Goal: Task Accomplishment & Management: Manage account settings

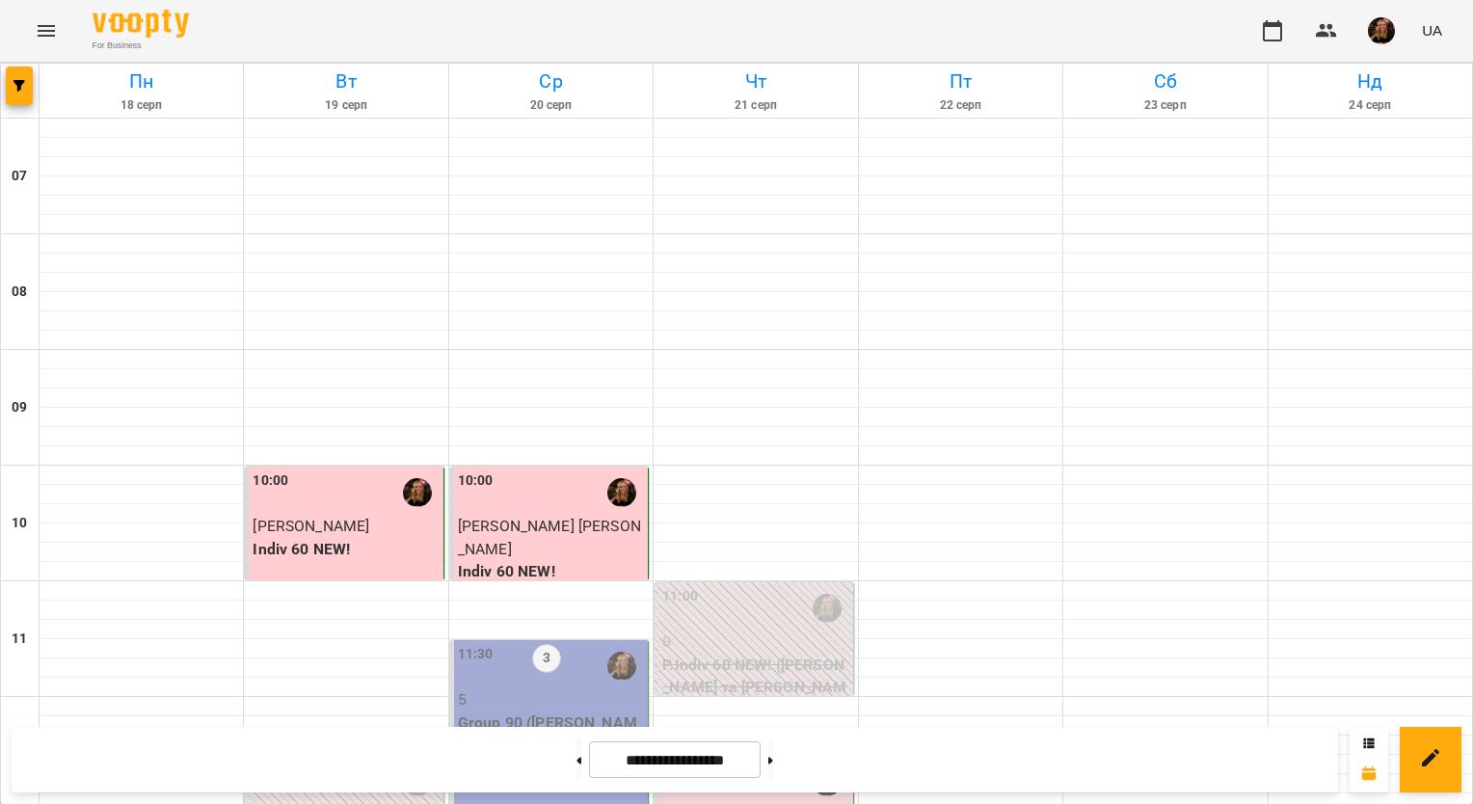
scroll to position [289, 0]
click at [584, 712] on p "Group 90 ([PERSON_NAME] В1 ПН_СР 11_30)" at bounding box center [551, 734] width 186 height 45
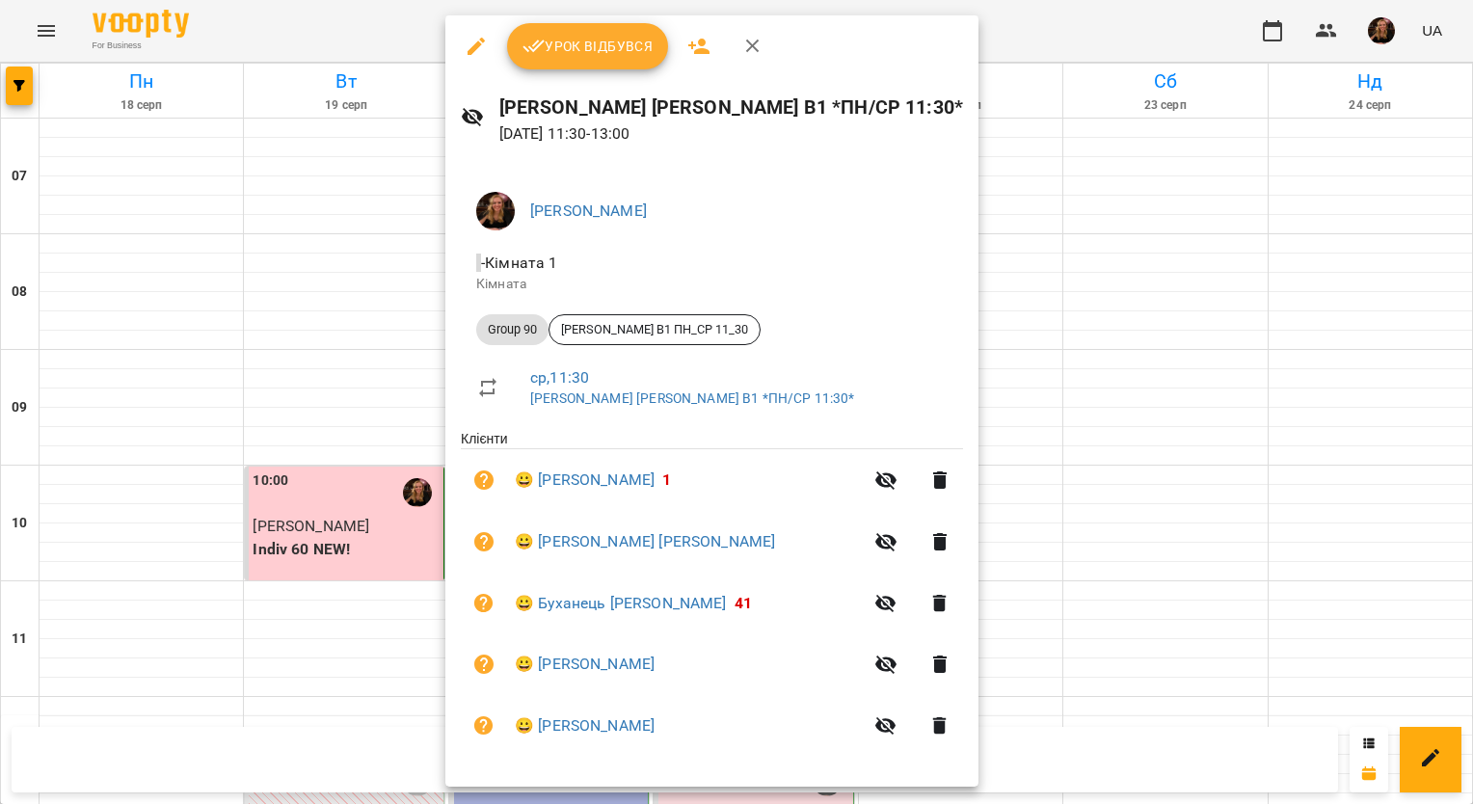
click at [618, 42] on span "Урок відбувся" at bounding box center [588, 46] width 131 height 23
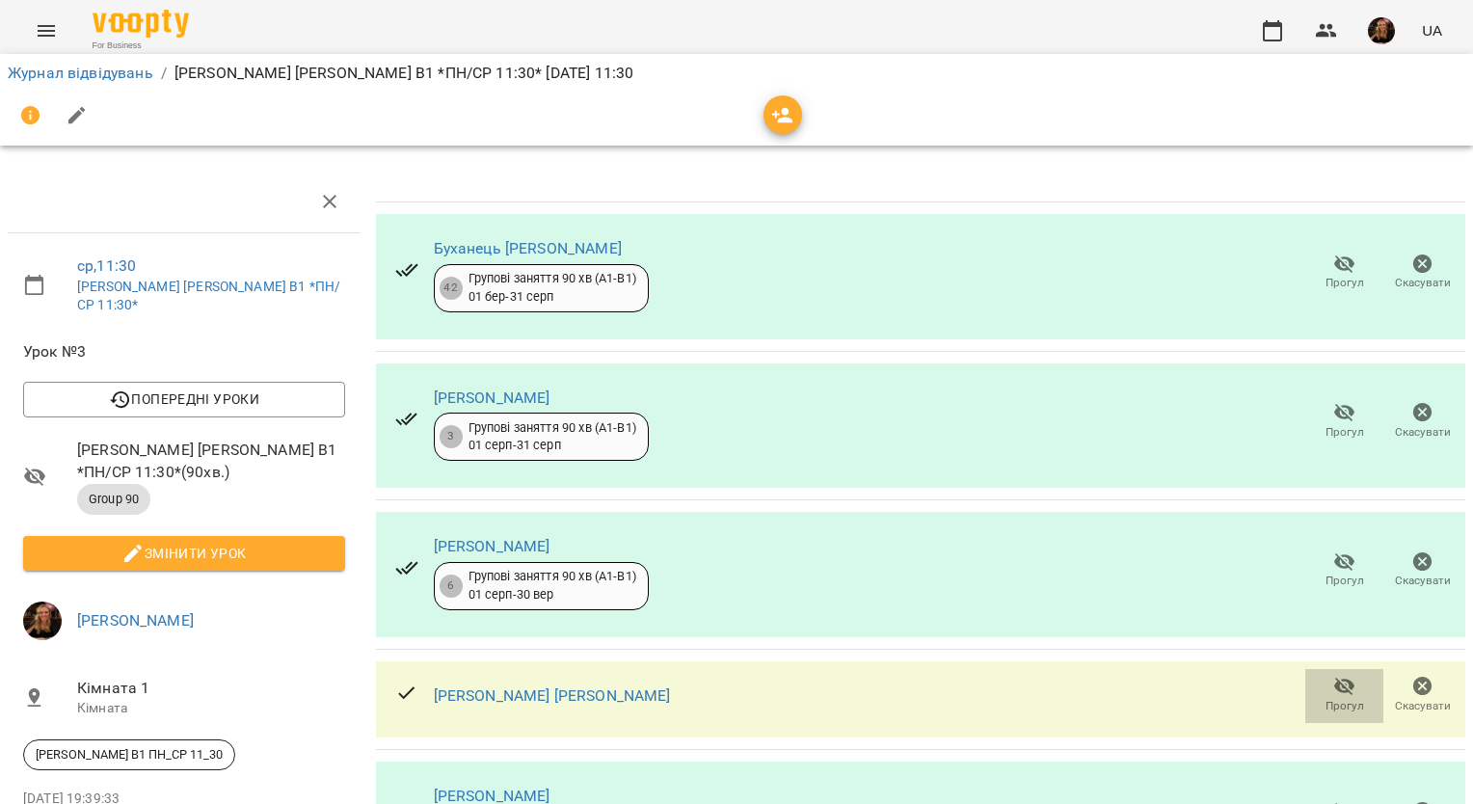
click at [1333, 688] on icon "button" at bounding box center [1344, 686] width 23 height 23
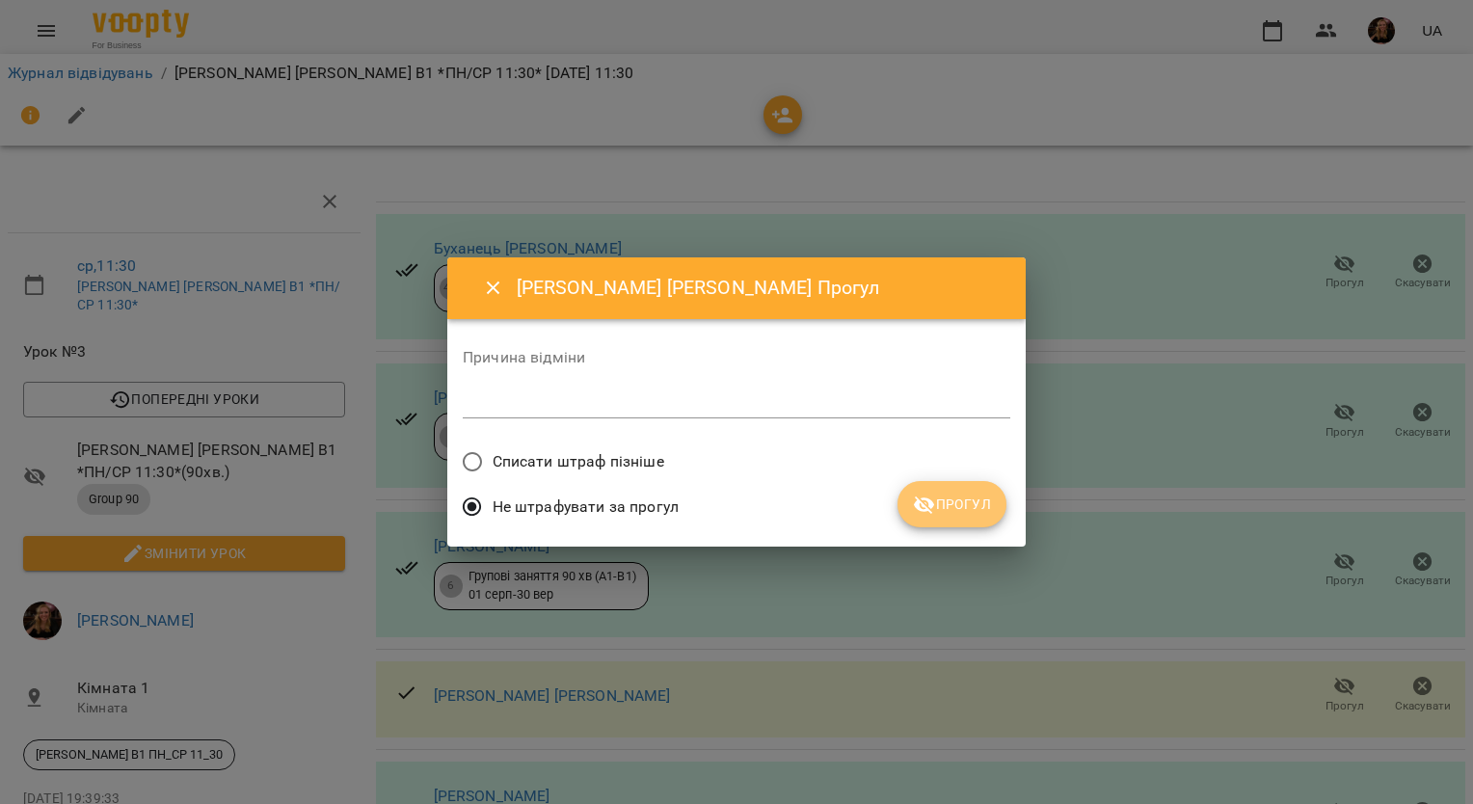
click at [937, 515] on span "Прогул" at bounding box center [952, 504] width 78 height 23
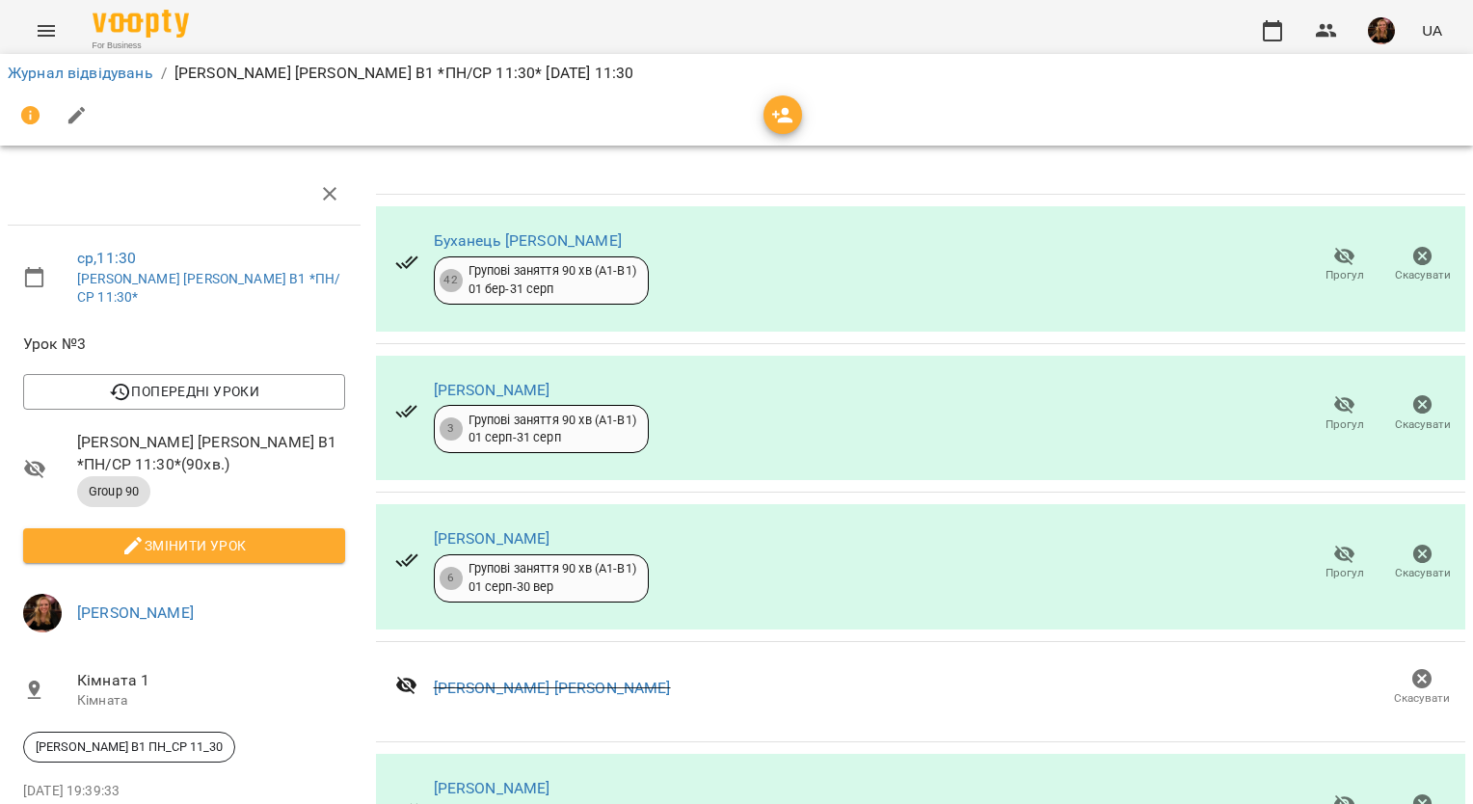
scroll to position [123, 0]
click at [1334, 795] on icon "button" at bounding box center [1344, 804] width 21 height 18
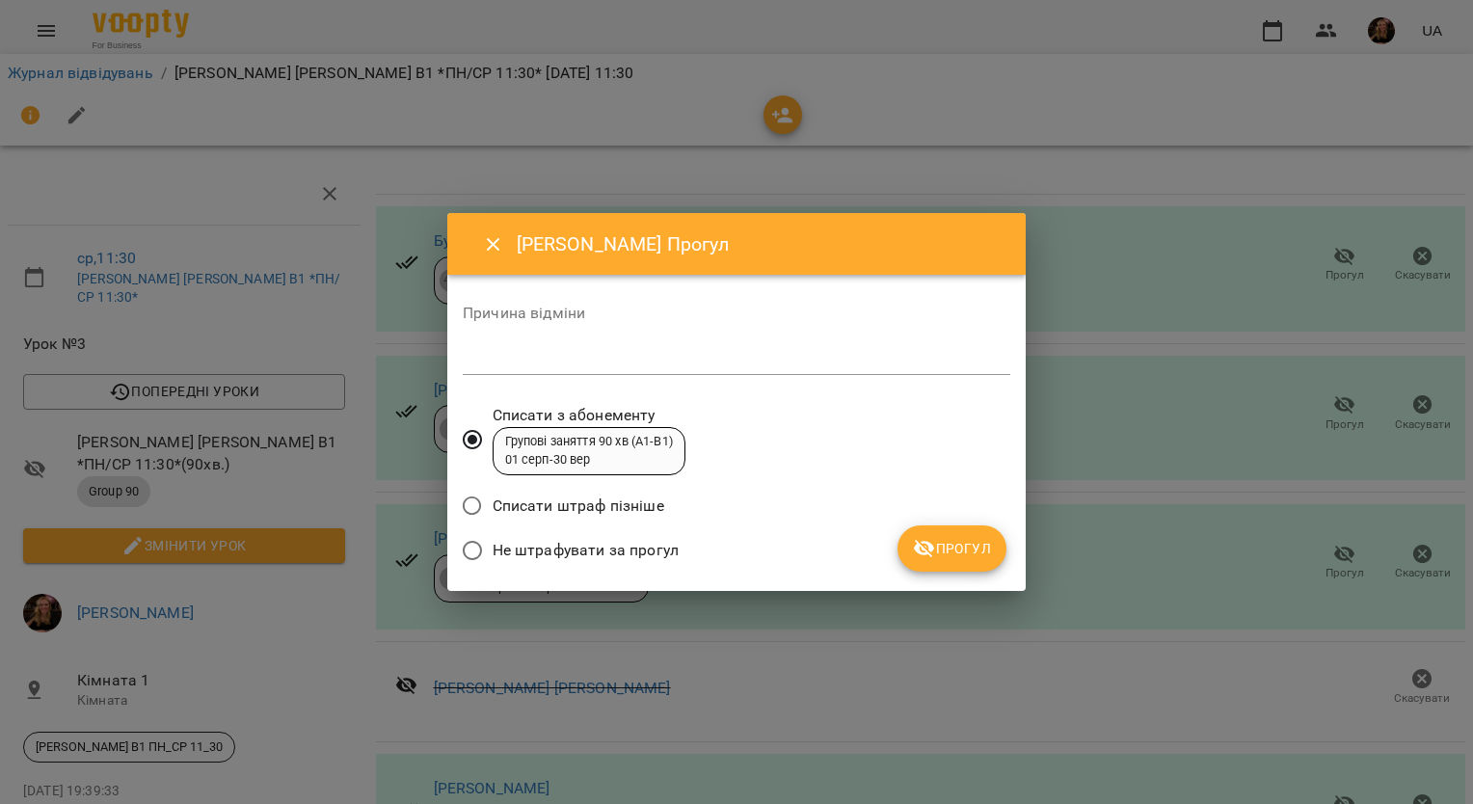
click at [670, 542] on span "Не штрафувати за прогул" at bounding box center [586, 550] width 186 height 23
click at [935, 542] on icon "submit" at bounding box center [924, 548] width 23 height 23
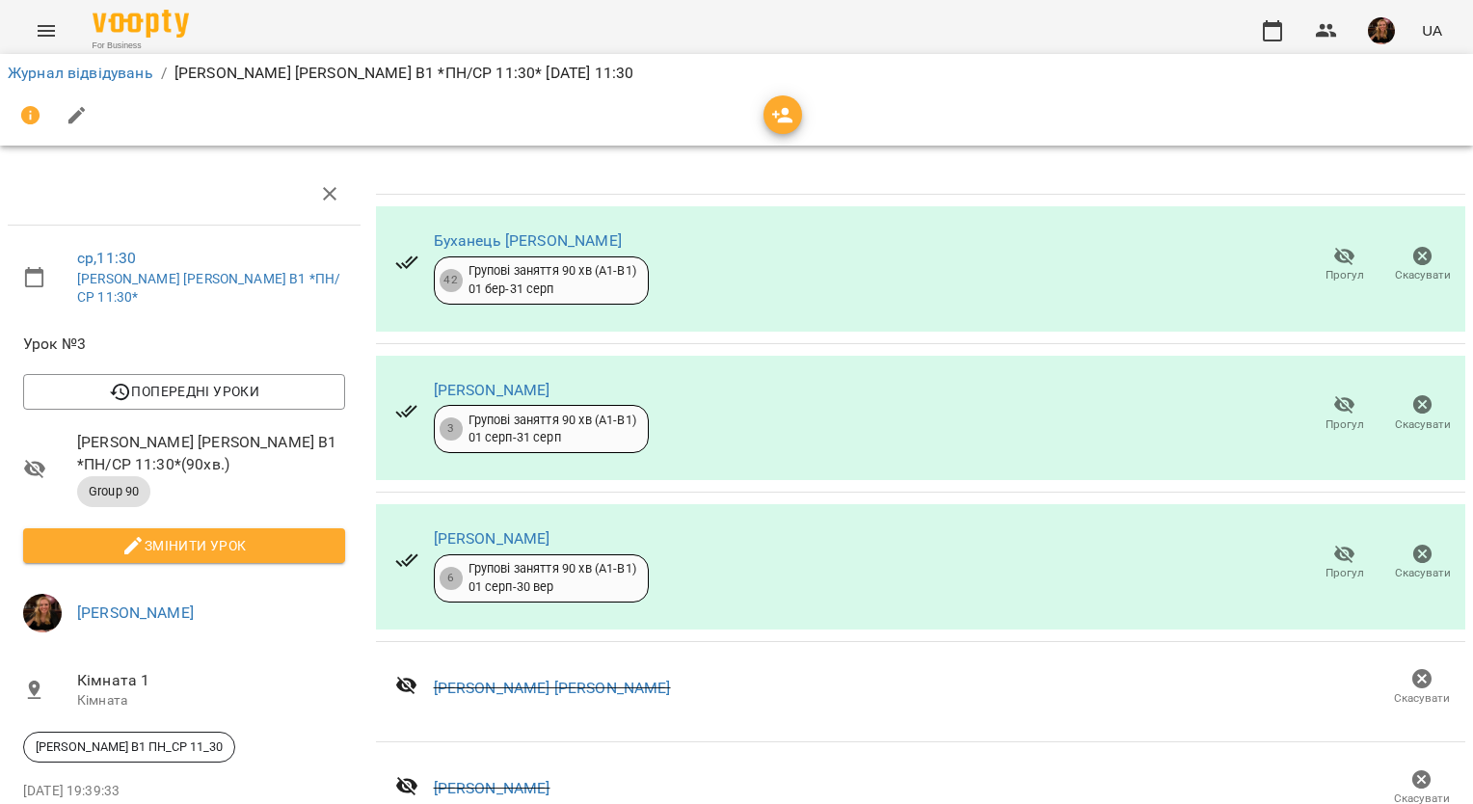
scroll to position [0, 0]
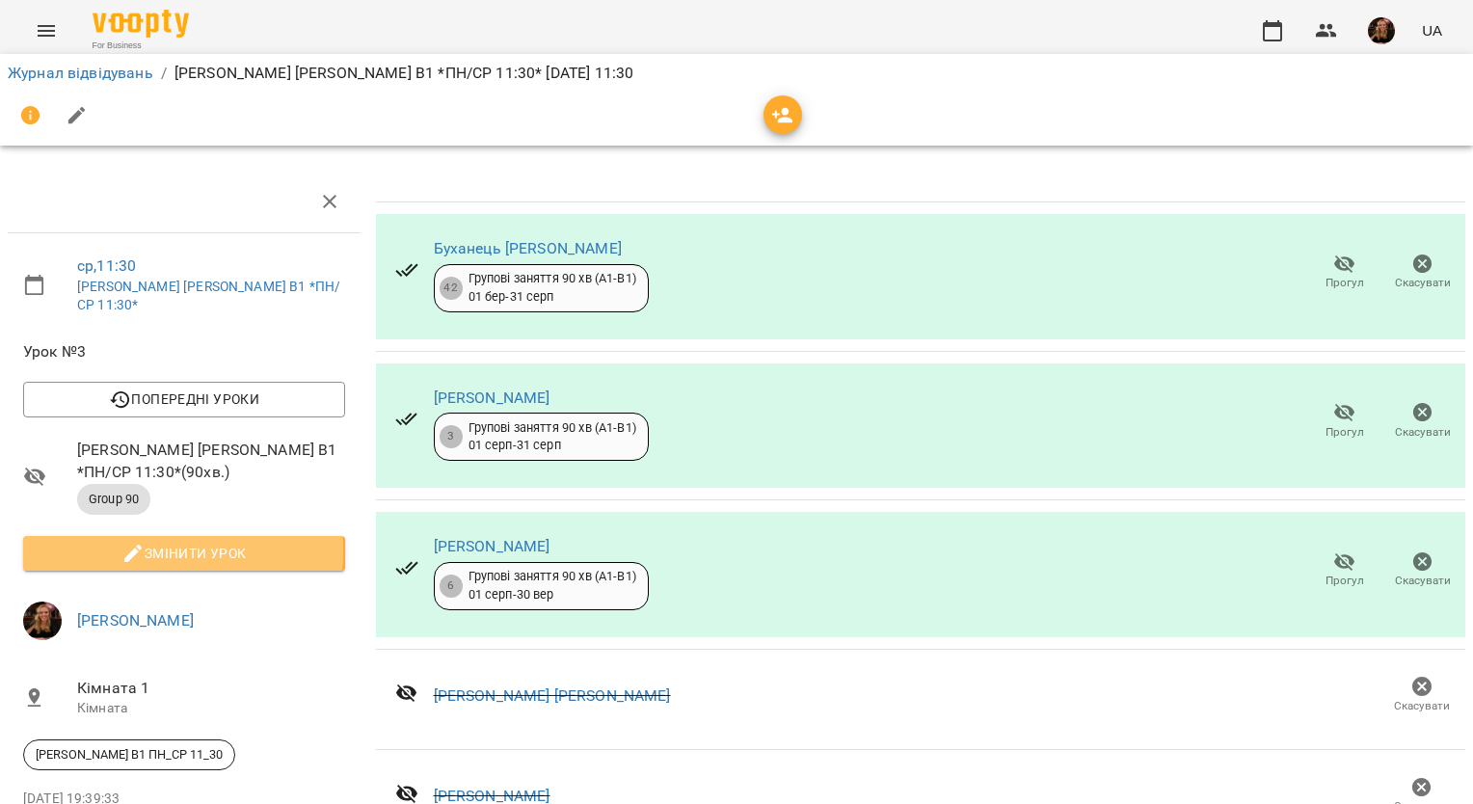
click at [127, 542] on icon "button" at bounding box center [132, 553] width 23 height 23
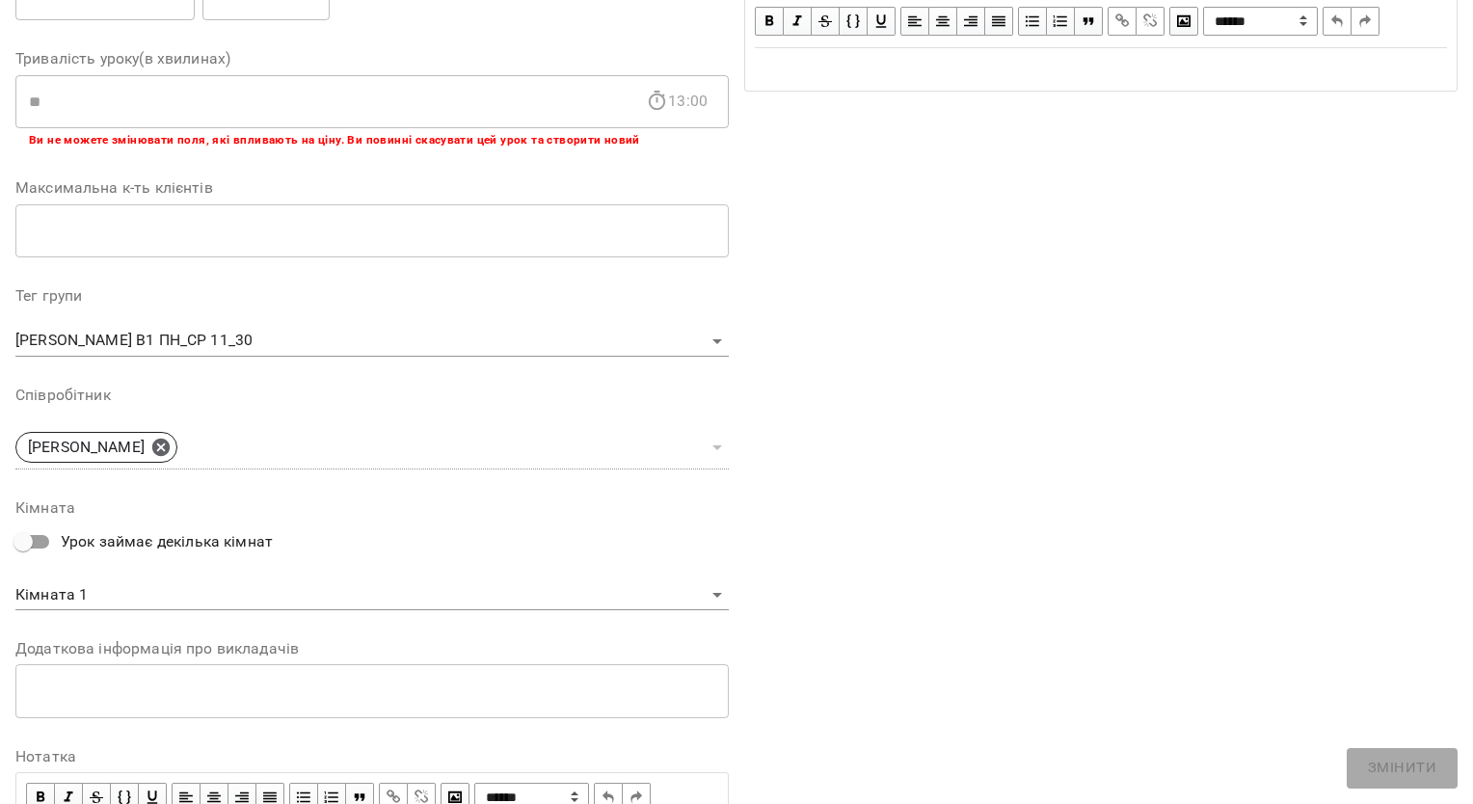
scroll to position [477, 0]
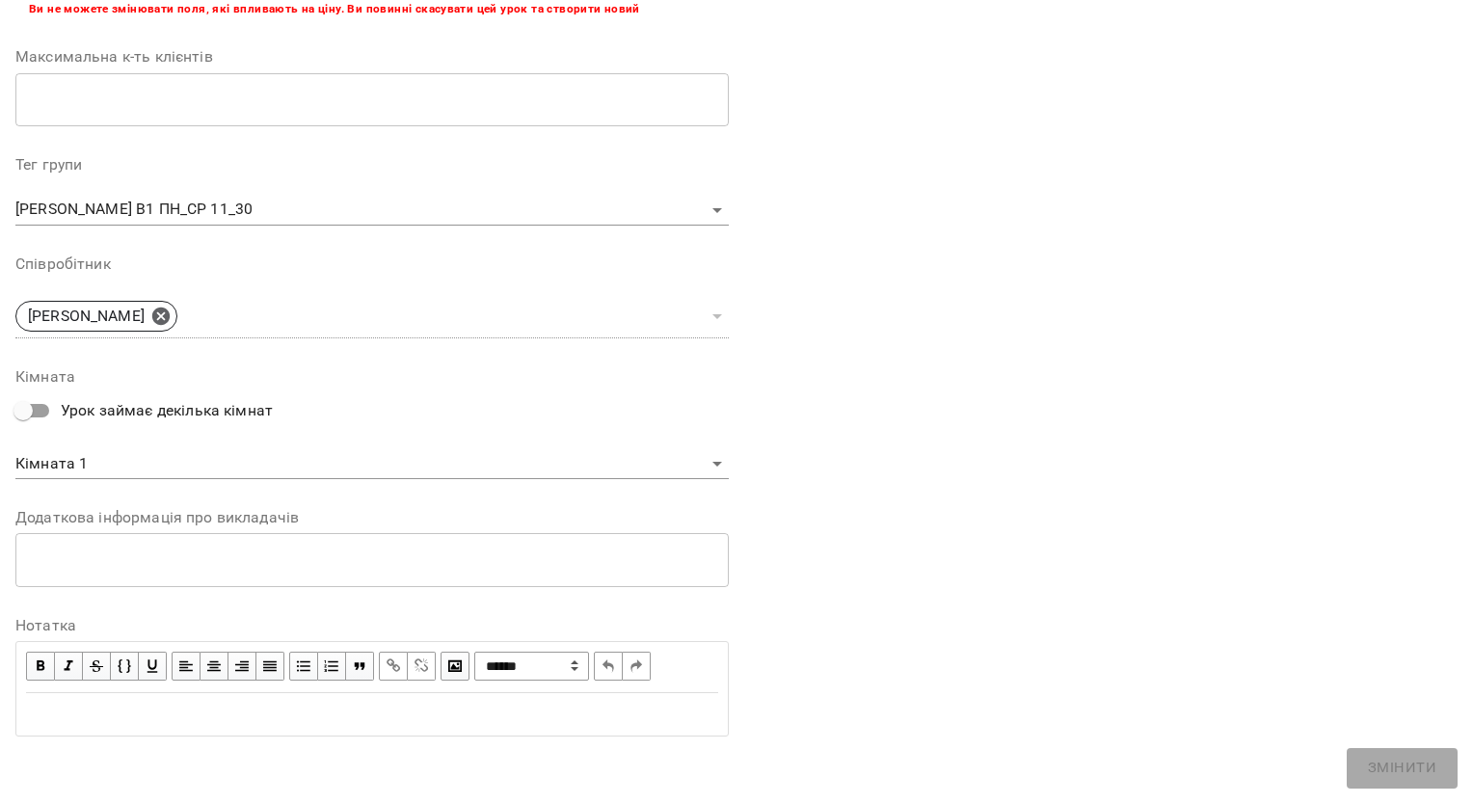
click at [322, 707] on div "Edit text" at bounding box center [372, 714] width 692 height 23
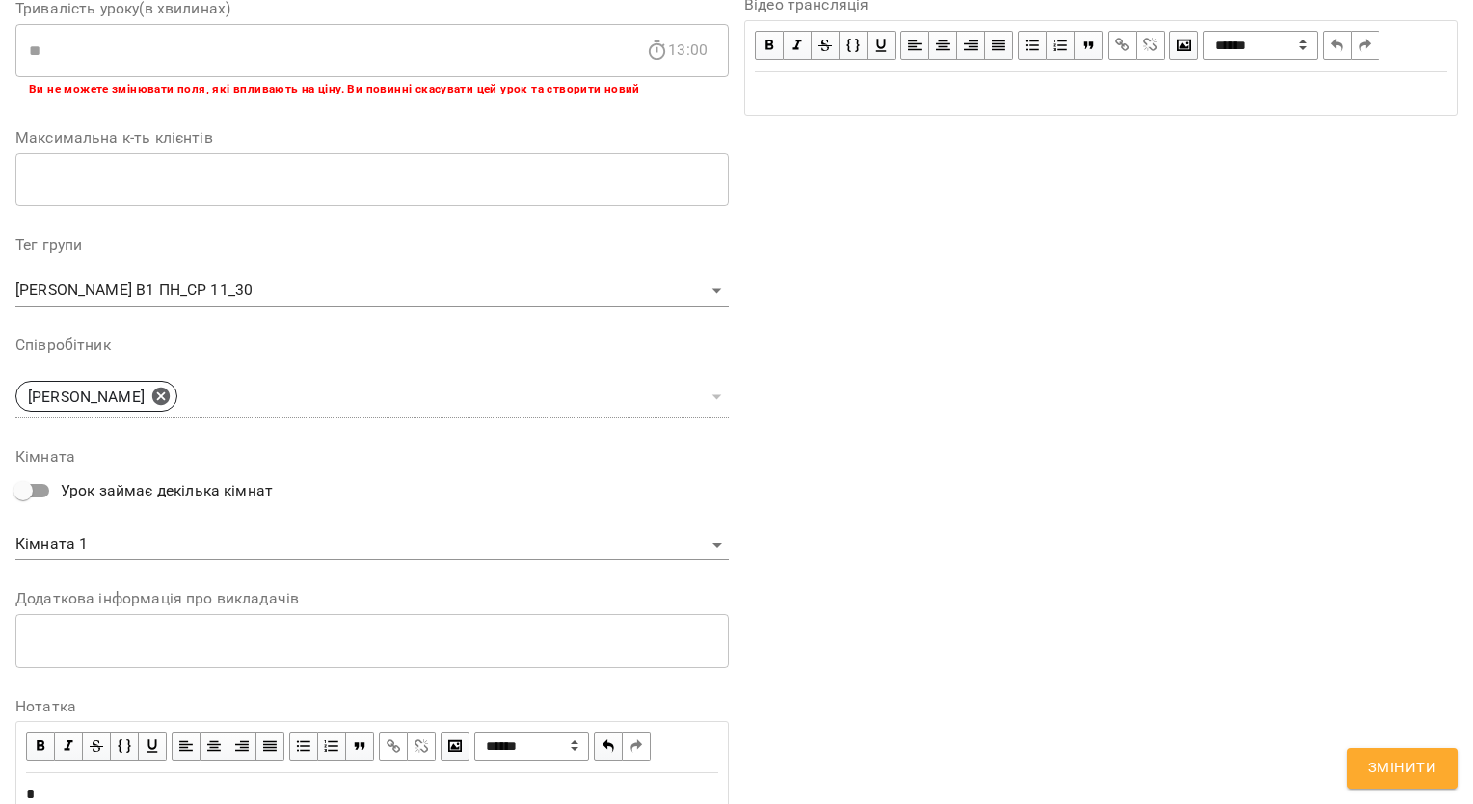
scroll to position [557, 0]
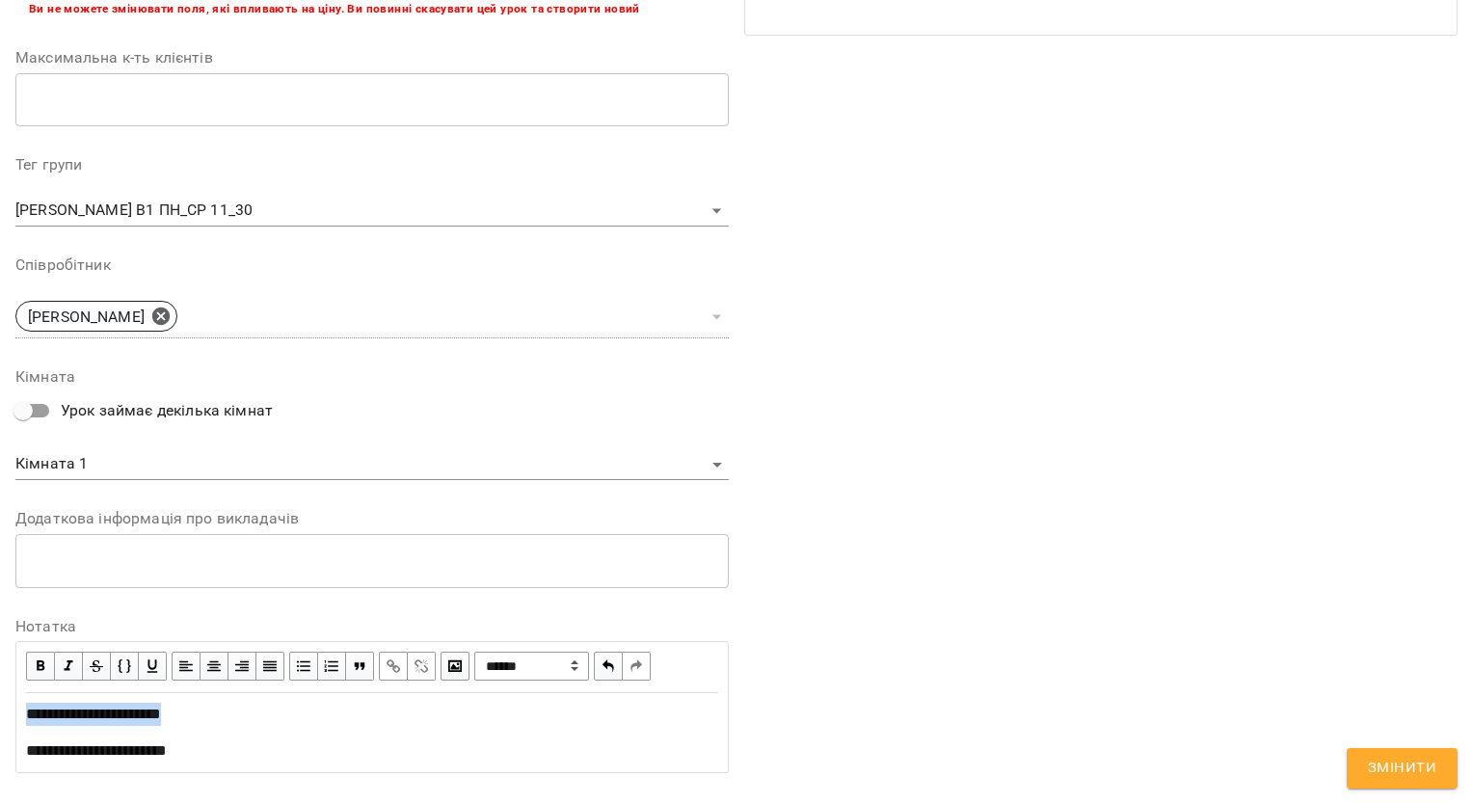
drag, startPoint x: 208, startPoint y: 712, endPoint x: 0, endPoint y: 709, distance: 208.3
click at [0, 710] on html "For Business UA Журнал відвідувань / [PERSON_NAME] [PERSON_NAME] В1 *ПН/СР 11:3…" at bounding box center [736, 443] width 1473 height 886
click at [33, 661] on span "button" at bounding box center [40, 666] width 21 height 21
click at [1391, 762] on span "Змінити" at bounding box center [1402, 768] width 68 height 25
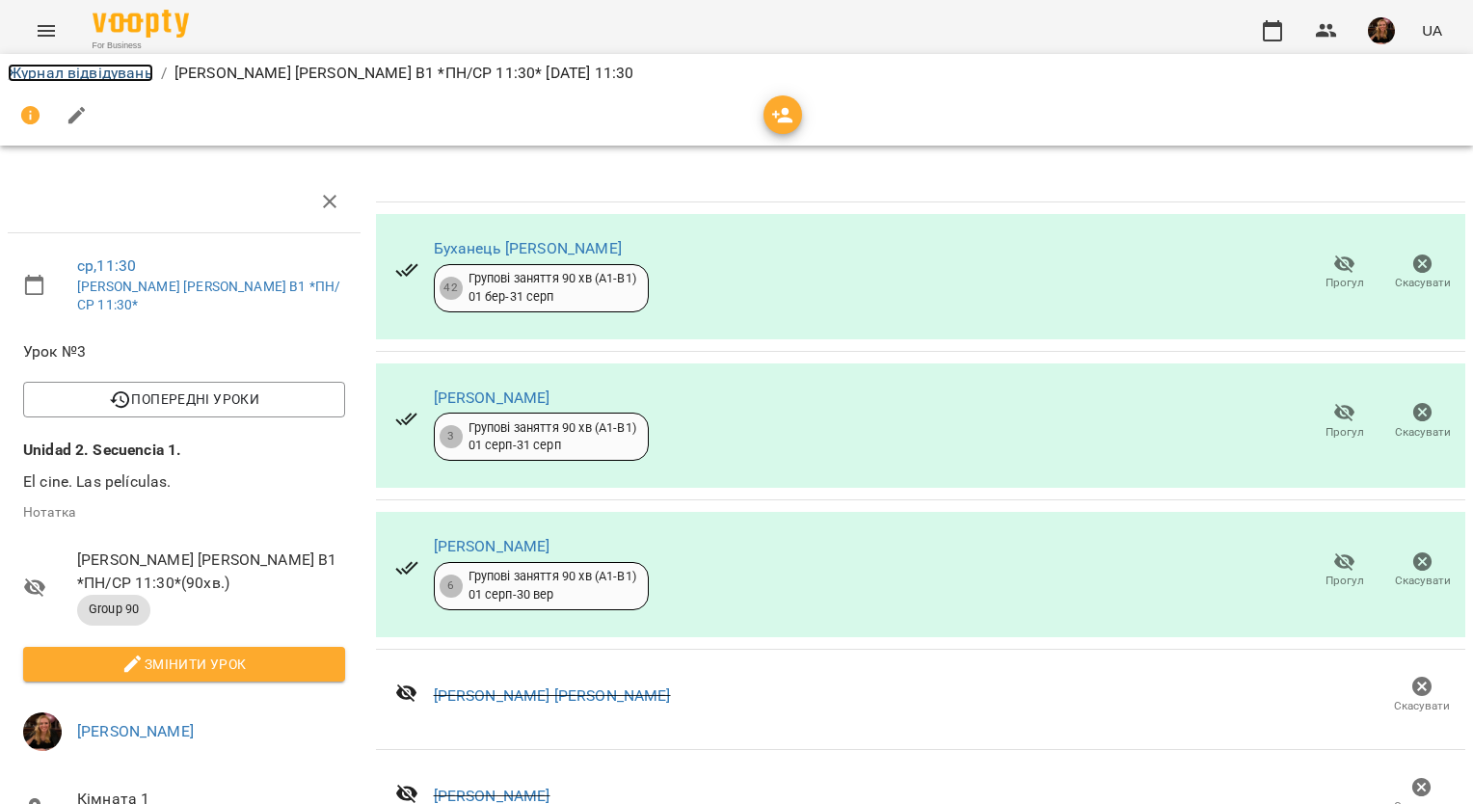
click at [138, 75] on link "Журнал відвідувань" at bounding box center [81, 73] width 146 height 18
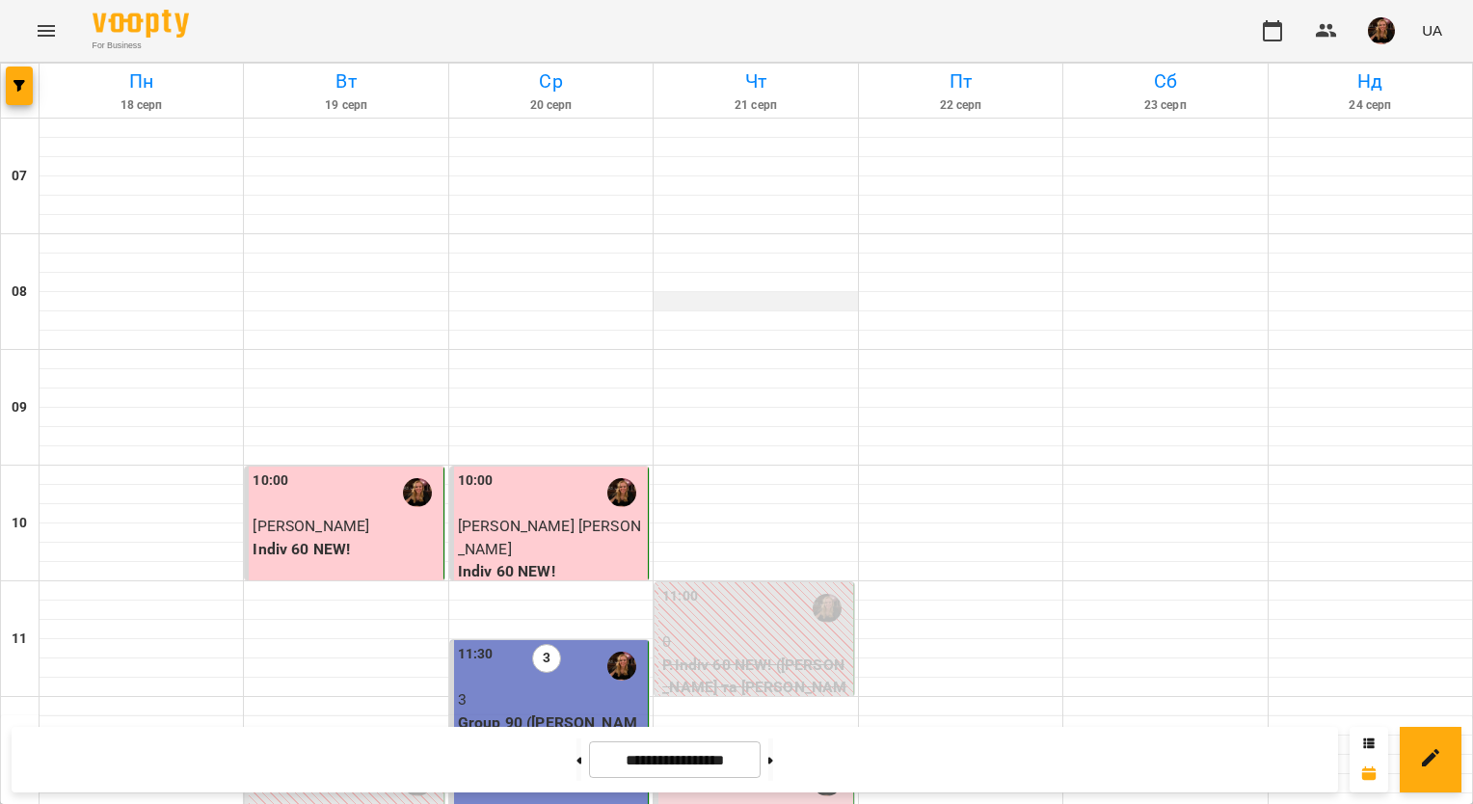
scroll to position [289, 0]
click at [1371, 31] on img "button" at bounding box center [1381, 30] width 27 height 27
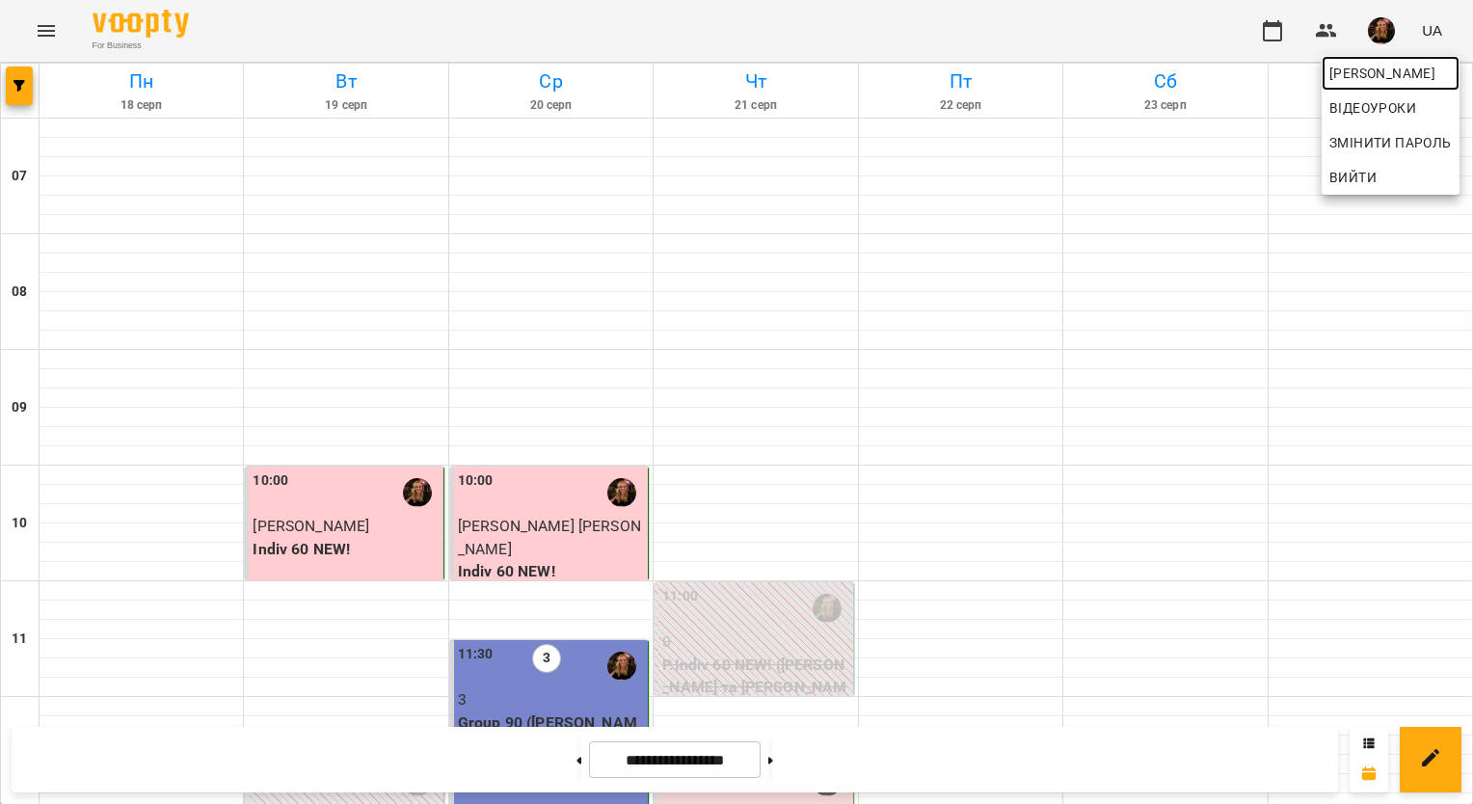
click at [1366, 76] on span "[PERSON_NAME]" at bounding box center [1391, 73] width 122 height 23
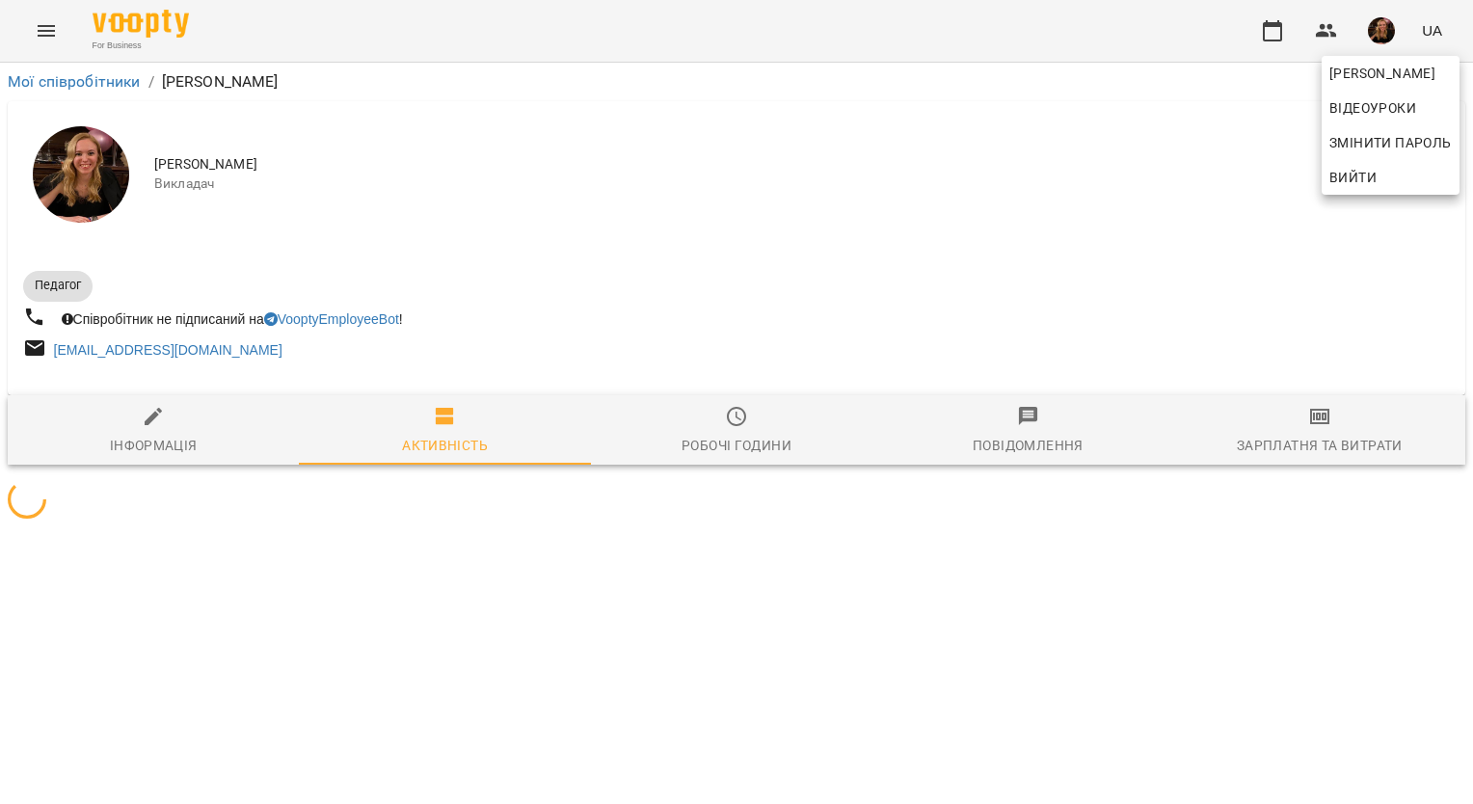
click at [1323, 430] on div at bounding box center [736, 402] width 1473 height 804
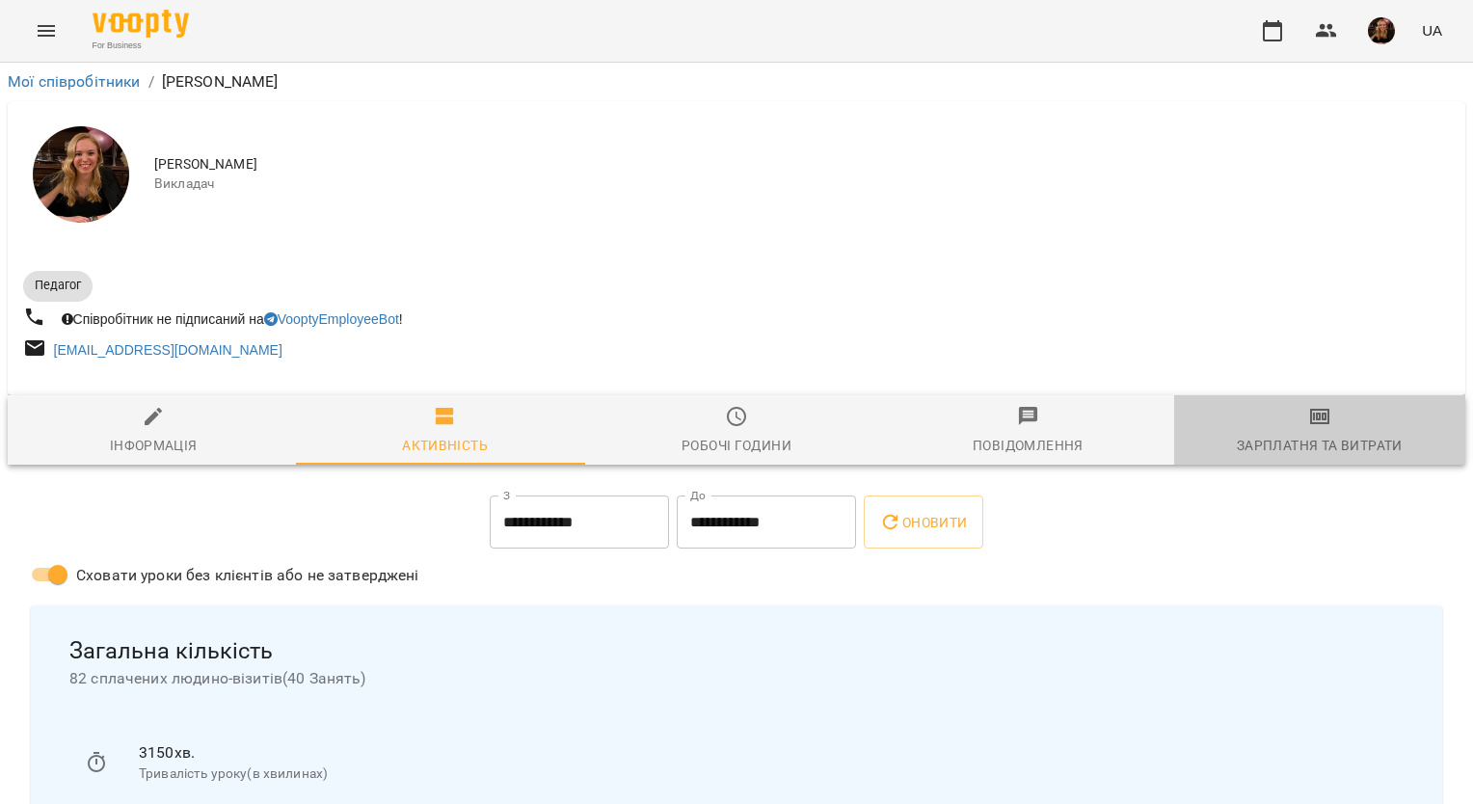
click at [1313, 426] on icon "button" at bounding box center [1319, 416] width 23 height 23
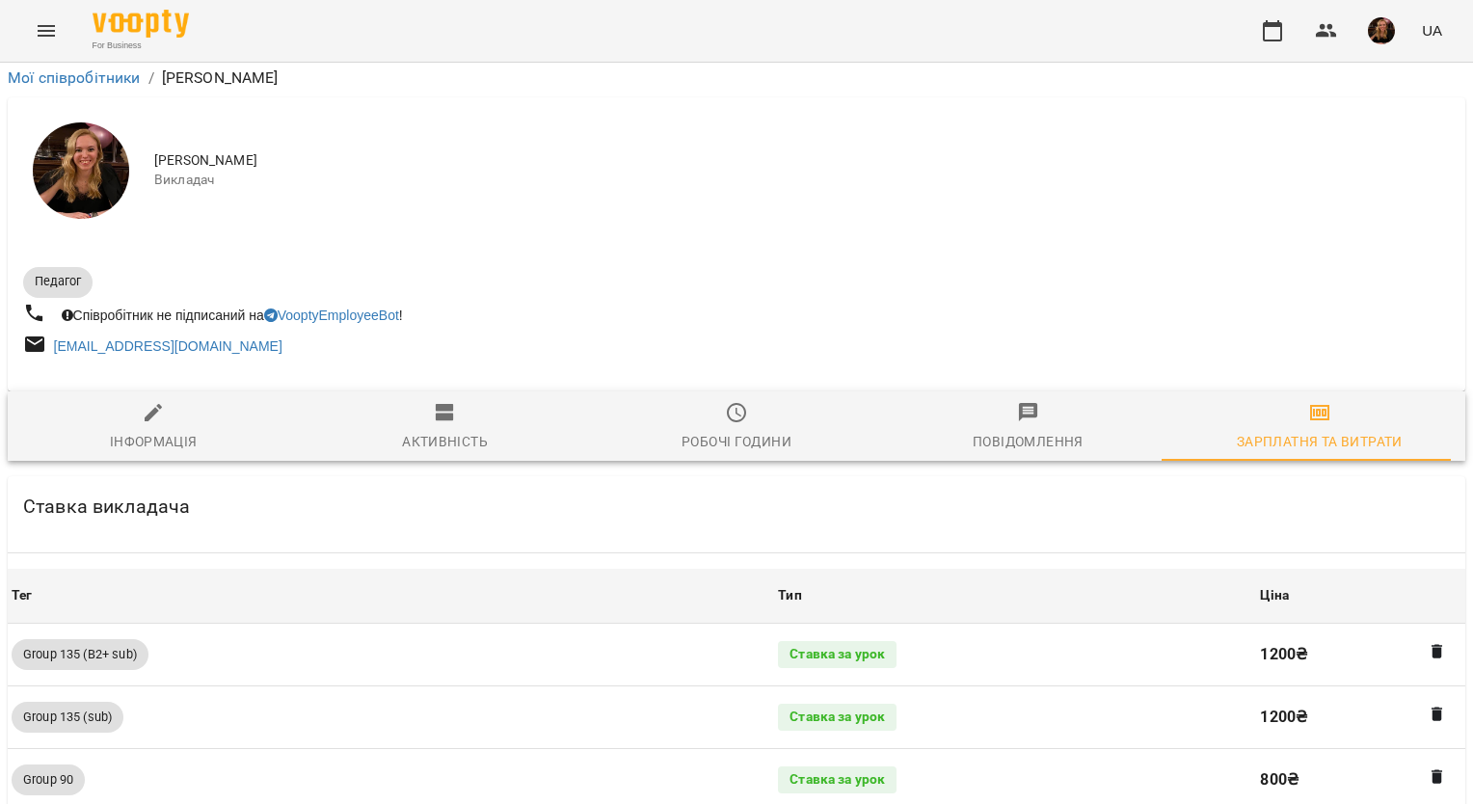
scroll to position [1955, 0]
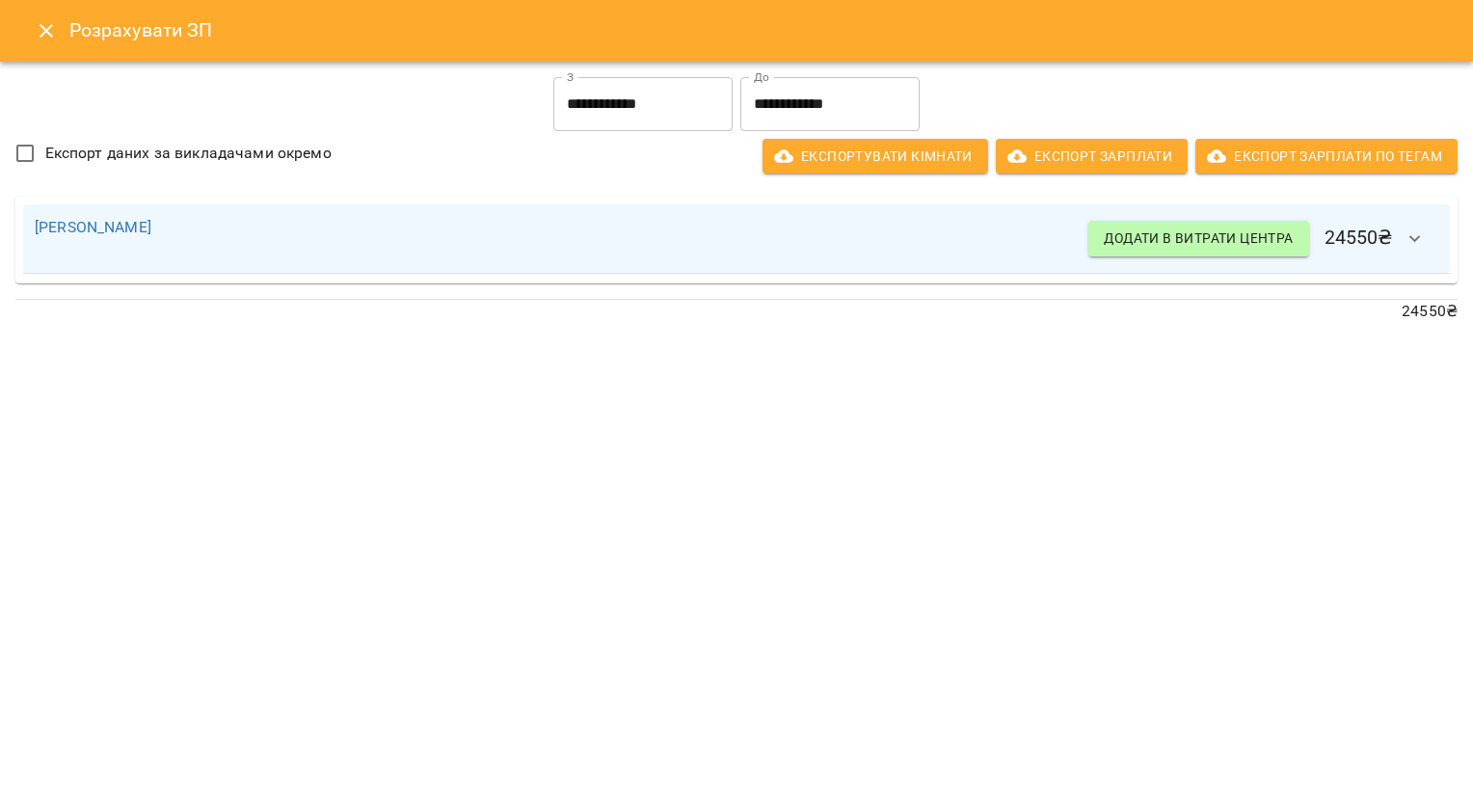
click at [621, 94] on input "**********" at bounding box center [642, 104] width 179 height 54
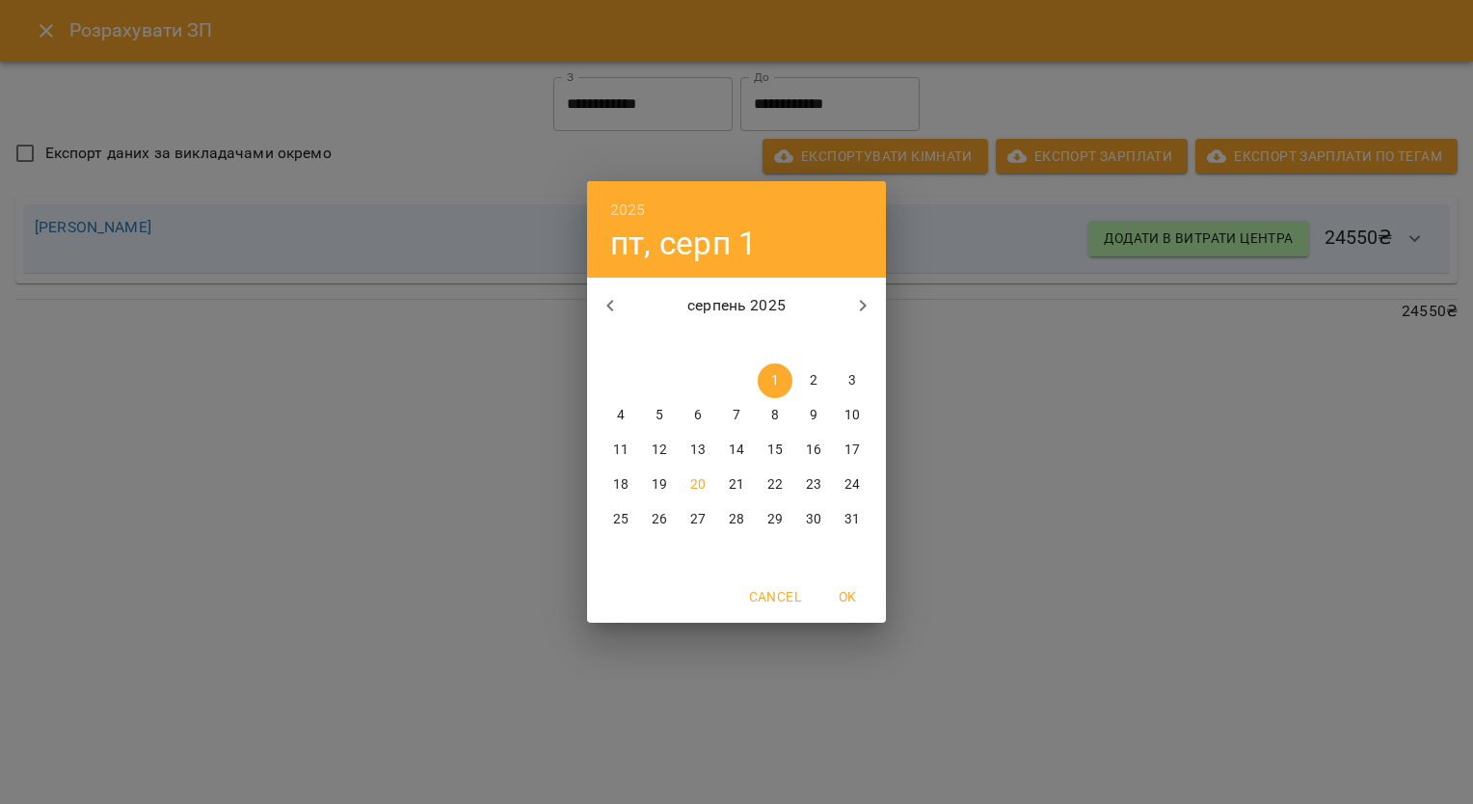
click at [852, 450] on p "17" at bounding box center [852, 450] width 15 height 19
type input "**********"
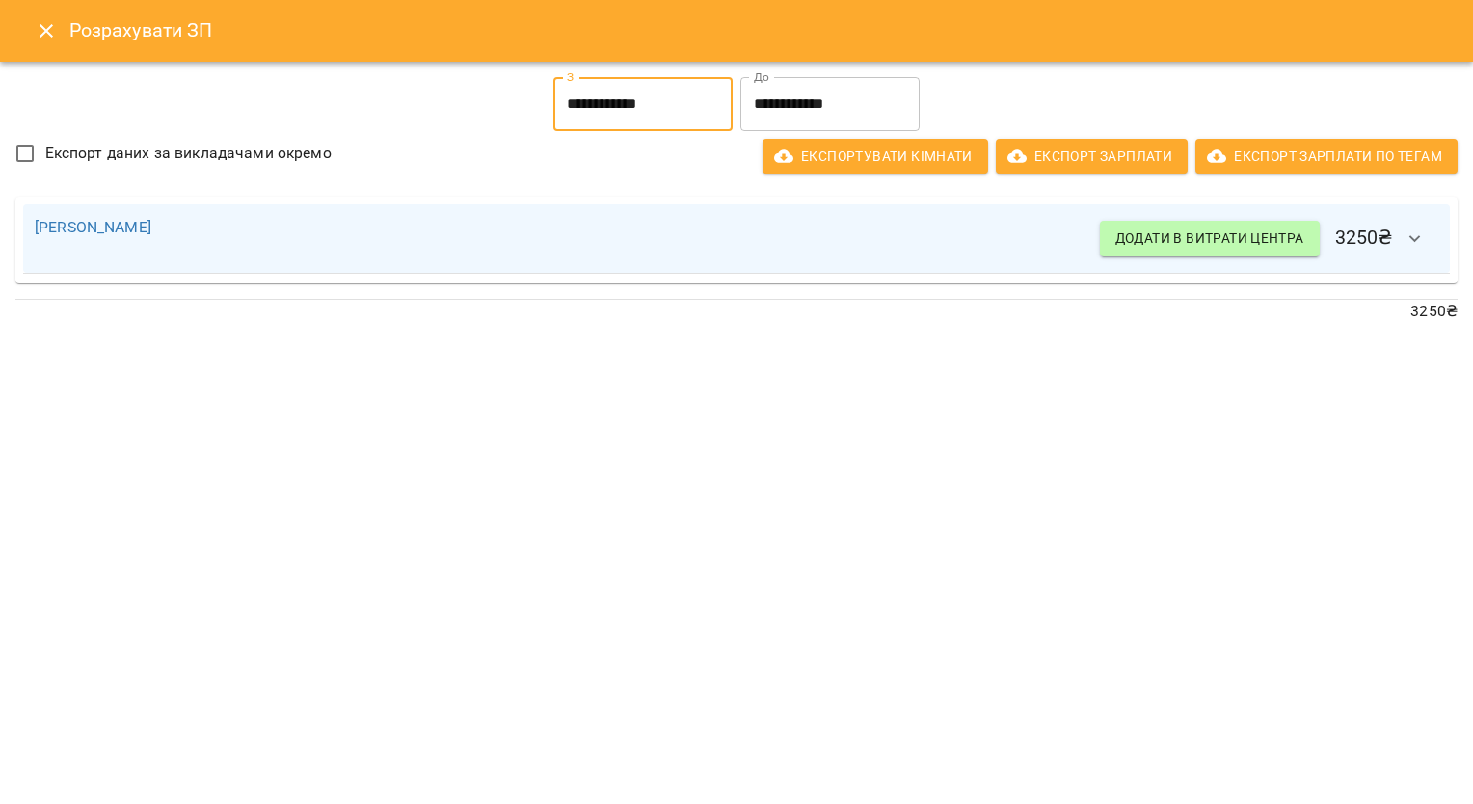
click at [1419, 233] on icon "button" at bounding box center [1415, 239] width 23 height 23
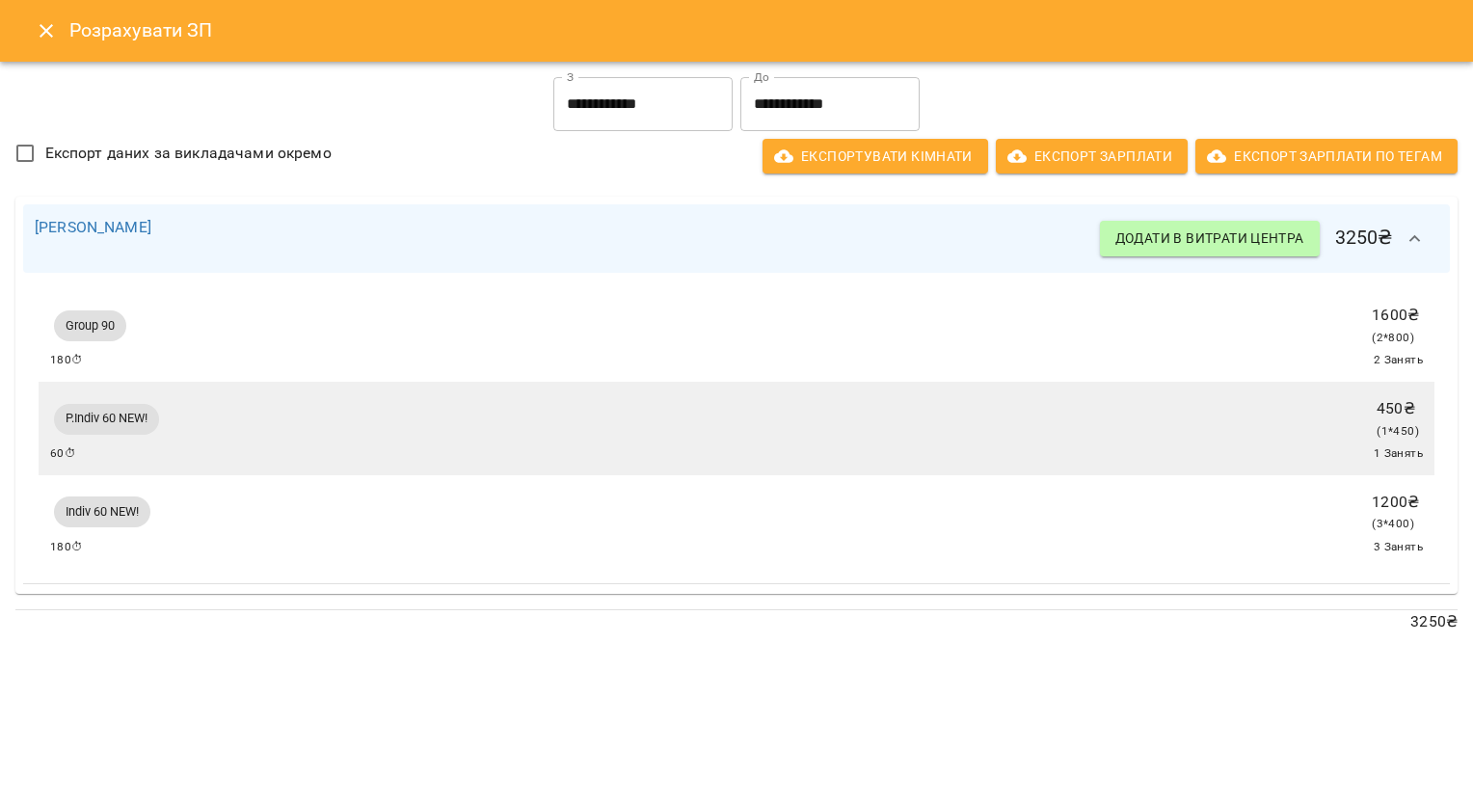
click at [31, 33] on button "Close" at bounding box center [46, 31] width 46 height 46
